Goal: Check status: Check status

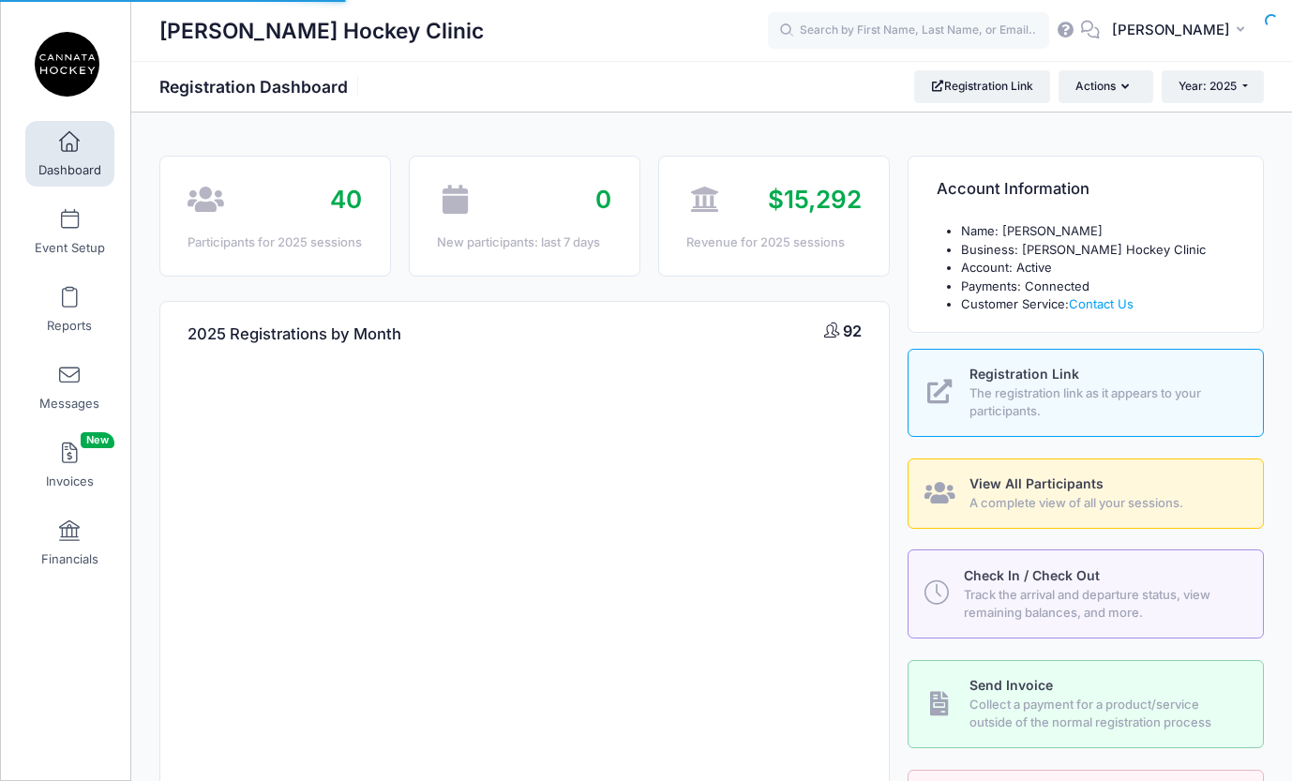
select select
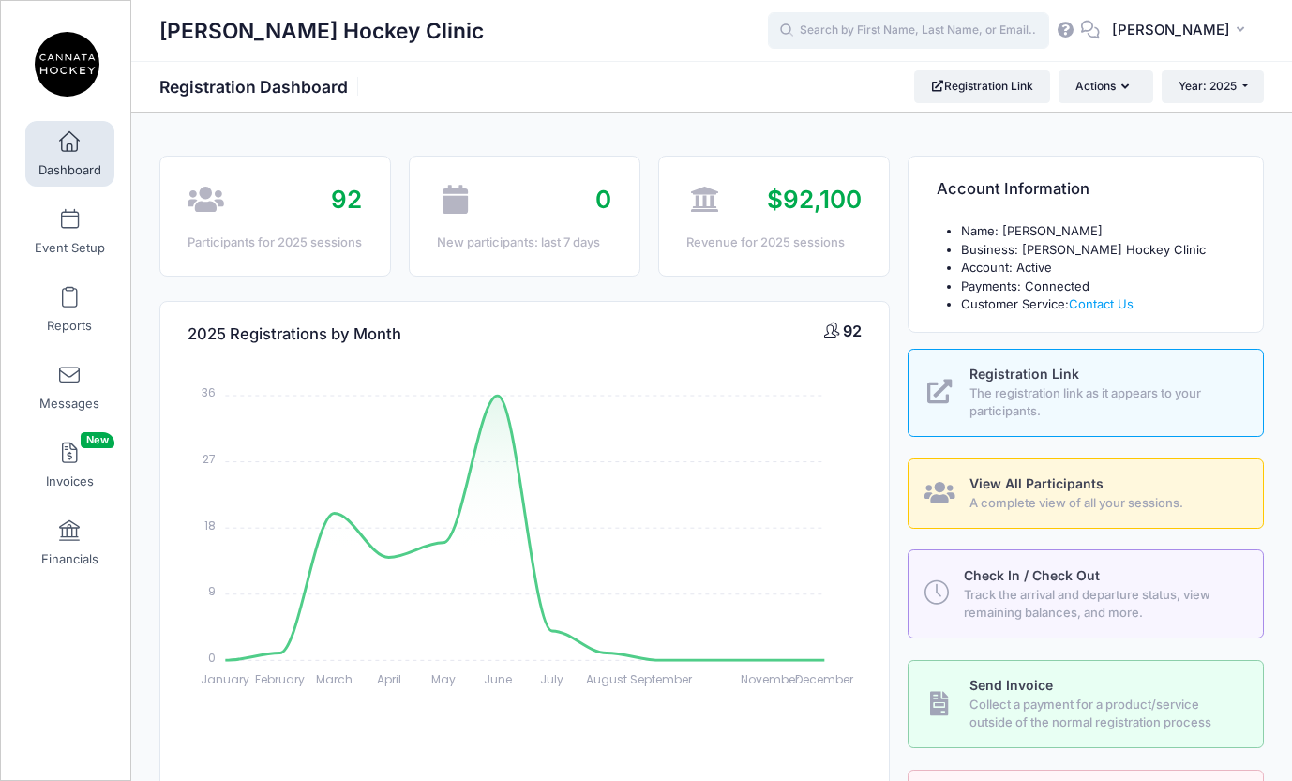
click at [891, 38] on input "text" at bounding box center [908, 30] width 281 height 37
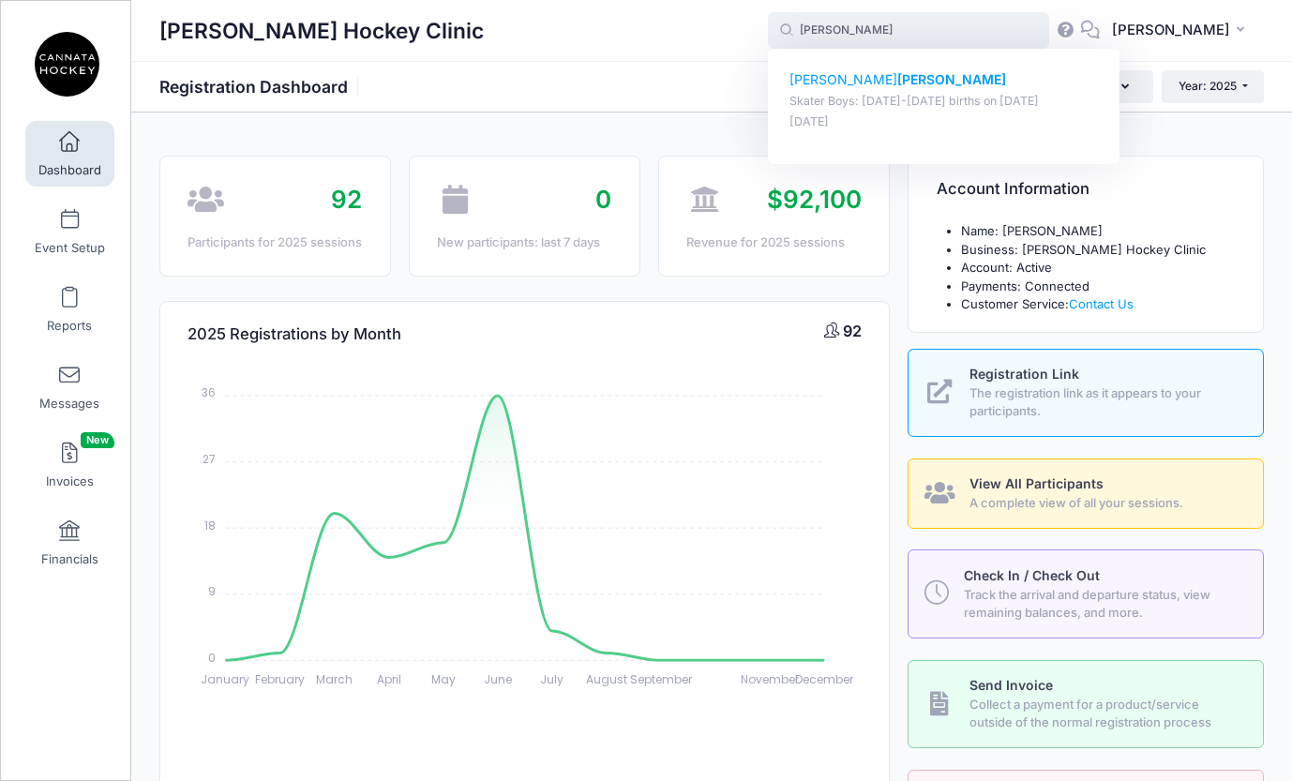
click at [897, 79] on strong "[PERSON_NAME]" at bounding box center [951, 79] width 109 height 16
type input "[PERSON_NAME] (Skater Boys: [DATE]-[DATE] births, [DATE])"
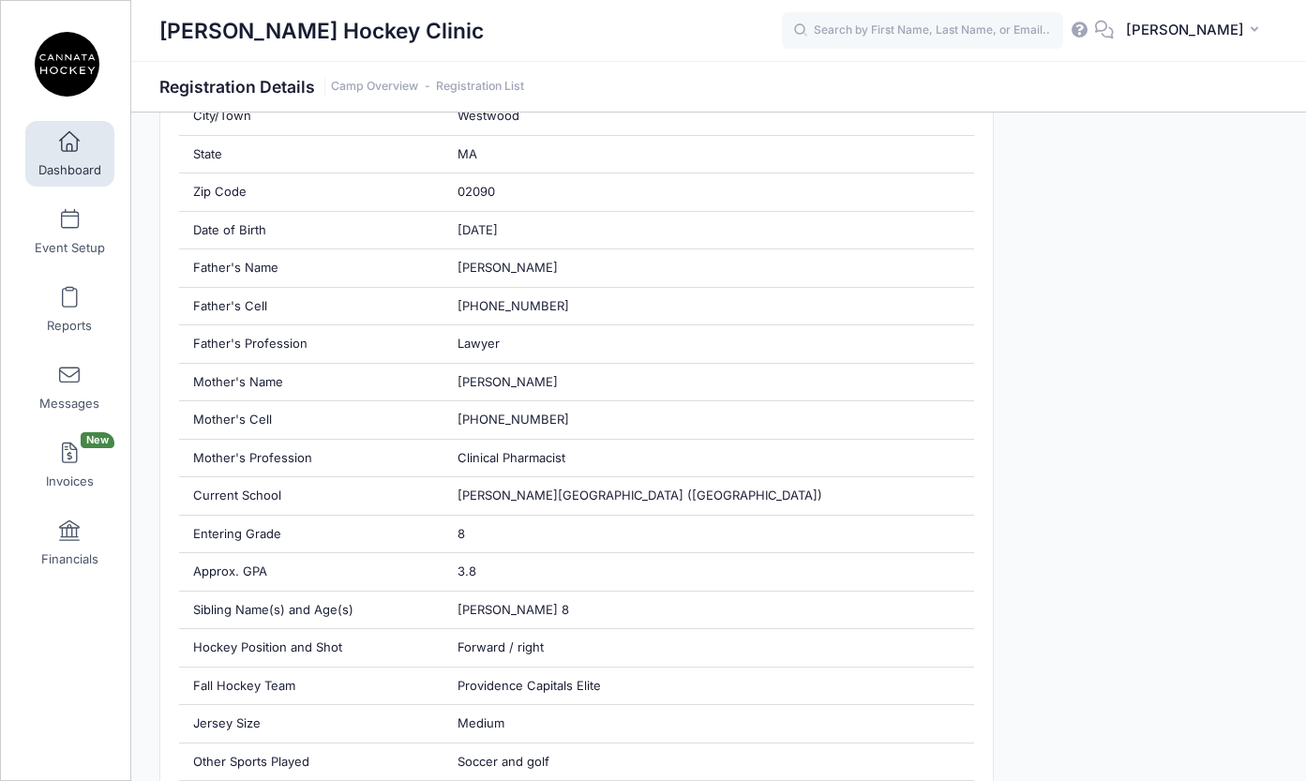
scroll to position [614, 0]
